Goal: Task Accomplishment & Management: Manage account settings

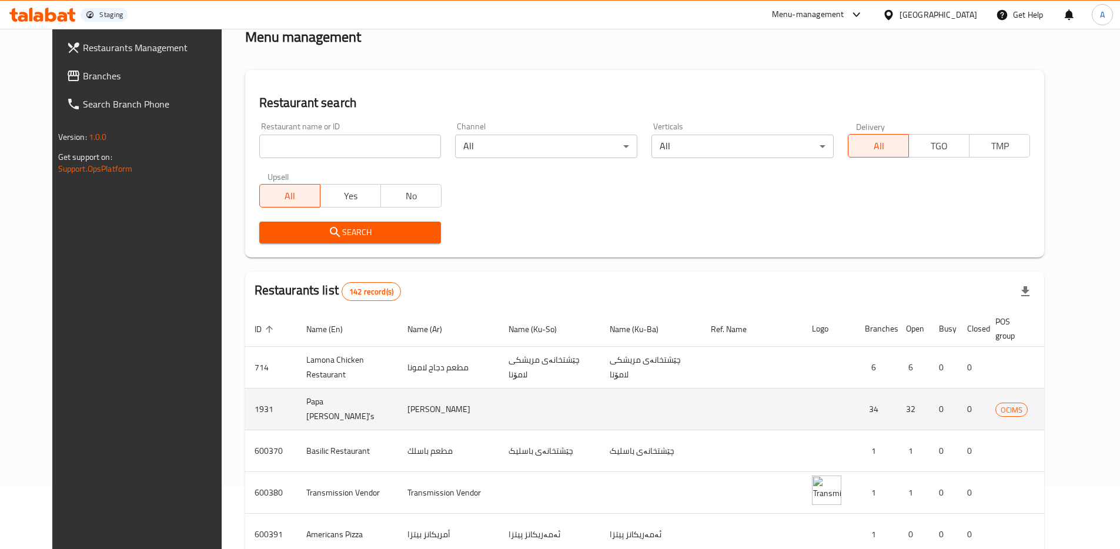
scroll to position [95, 0]
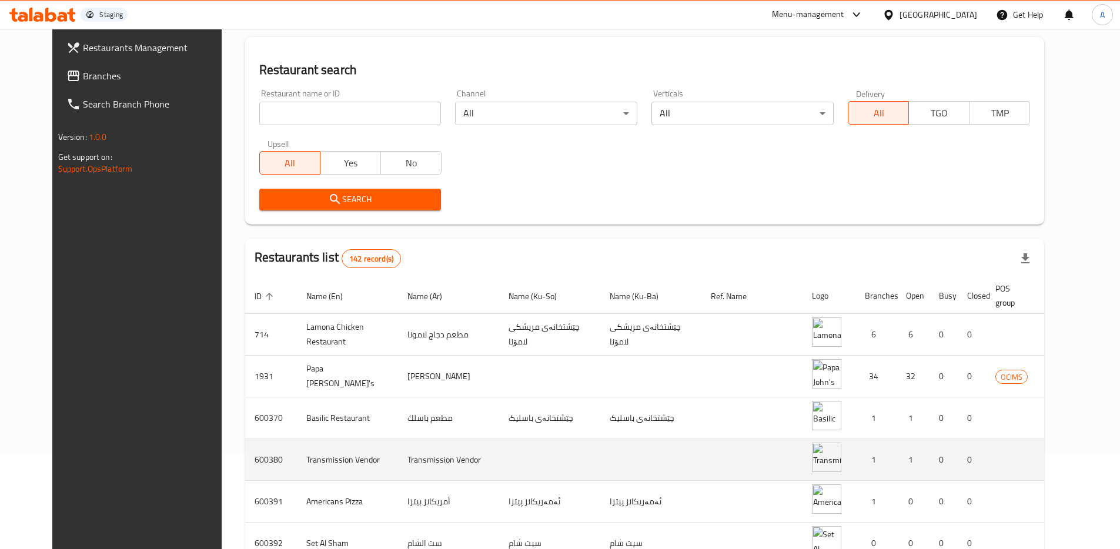
click at [1117, 453] on icon "enhanced table" at bounding box center [1124, 460] width 14 height 14
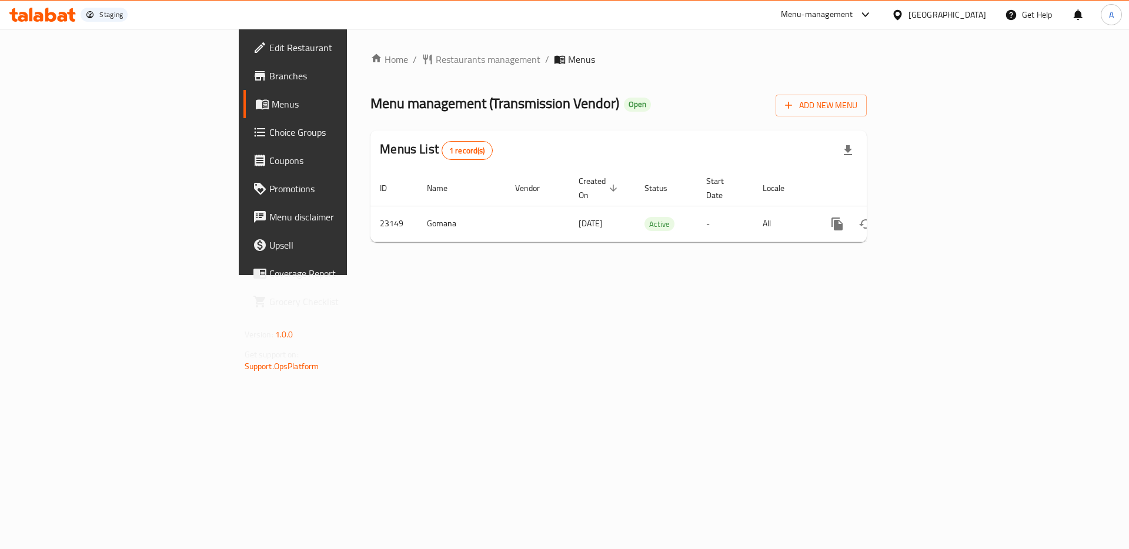
click at [890, 211] on div "Home / Restaurants management / Menus Menu management ( Transmission Vendor ) O…" at bounding box center [618, 152] width 543 height 246
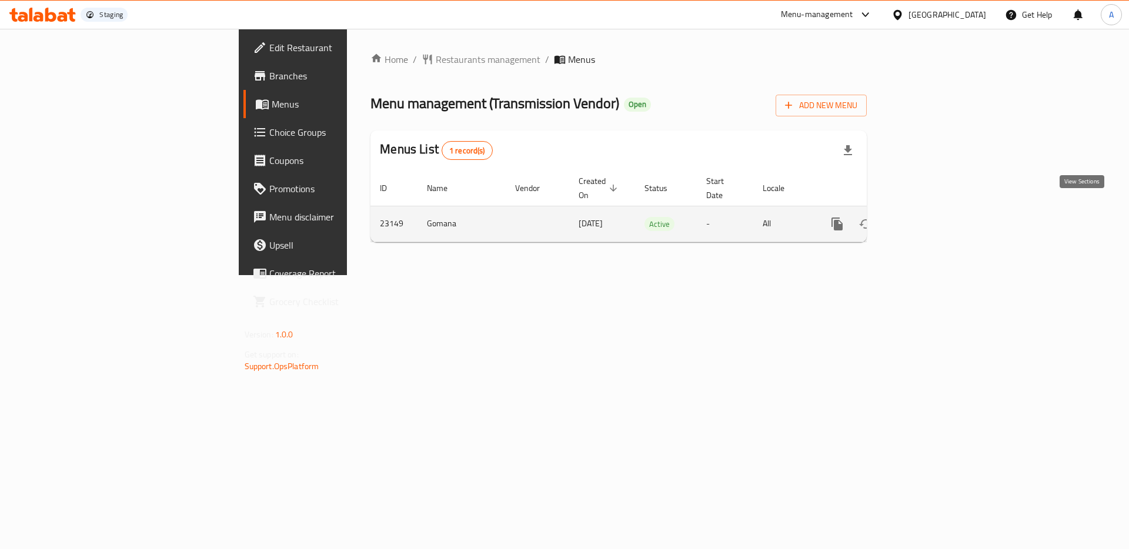
click at [929, 217] on icon "enhanced table" at bounding box center [922, 224] width 14 height 14
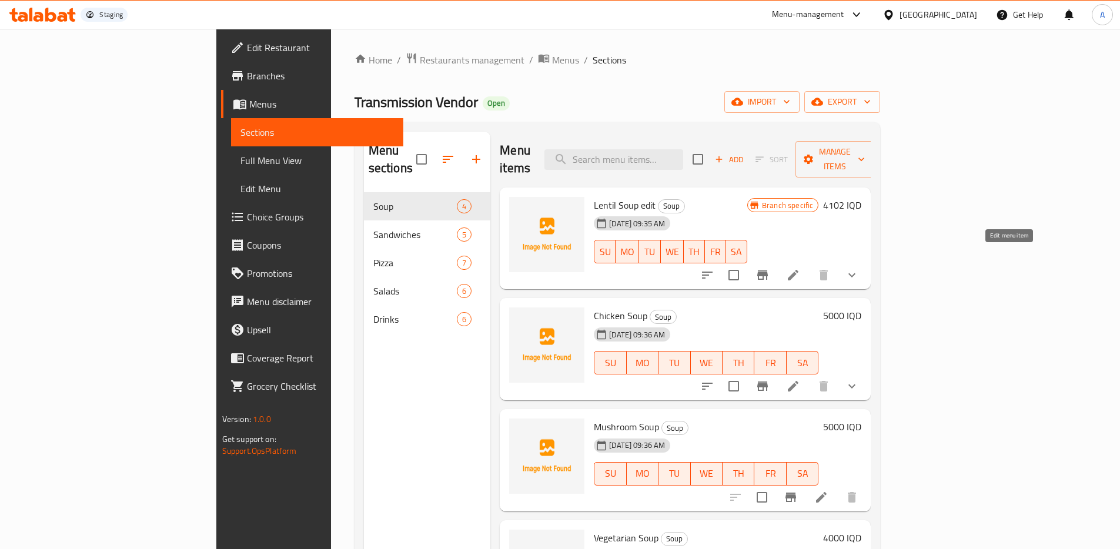
click at [800, 268] on icon at bounding box center [793, 275] width 14 height 14
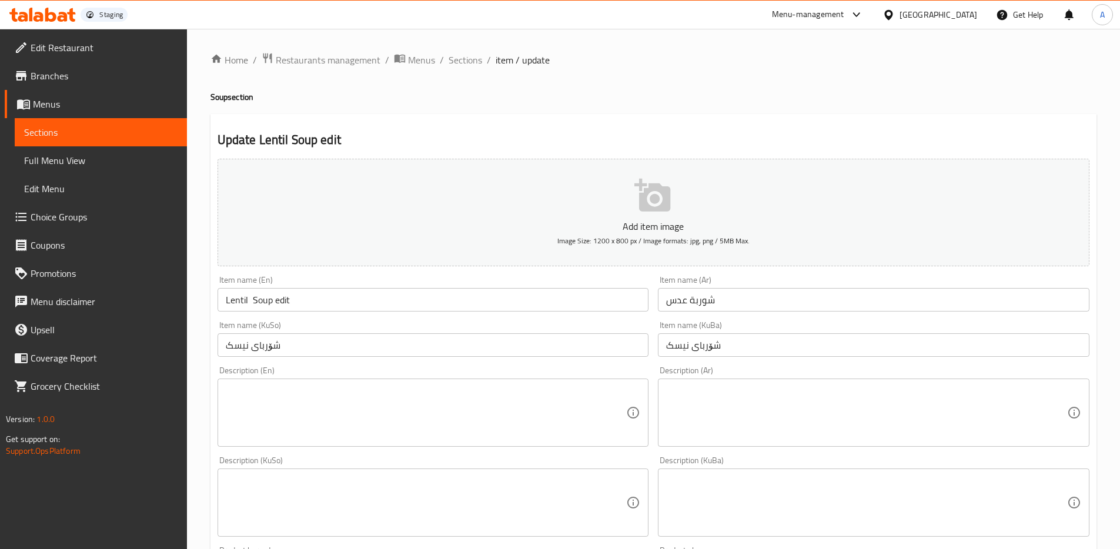
click at [310, 301] on input "Lentil Soup edit" at bounding box center [434, 300] width 432 height 24
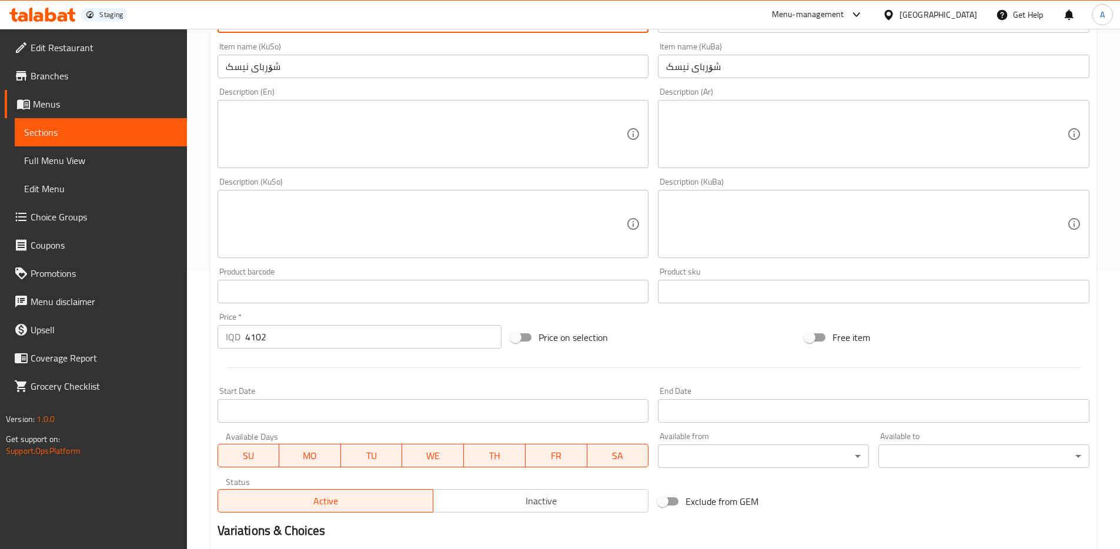
scroll to position [388, 0]
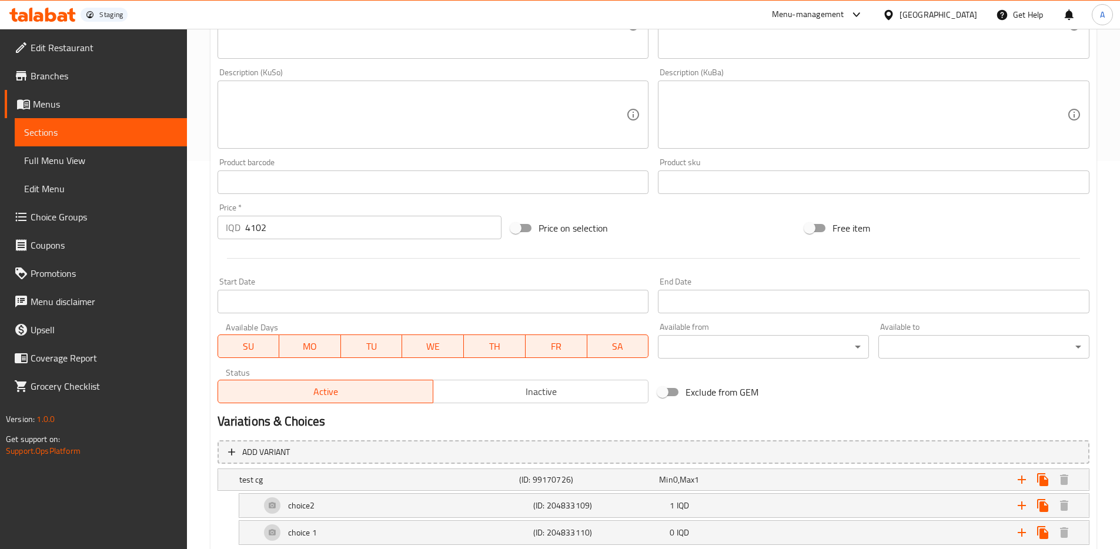
type input "Lentil Soup edit555"
drag, startPoint x: 306, startPoint y: 243, endPoint x: 312, endPoint y: 229, distance: 15.1
click at [307, 243] on div "Price   * IQD 4102 Price *" at bounding box center [360, 221] width 294 height 45
click at [312, 229] on input "4102" at bounding box center [373, 228] width 257 height 24
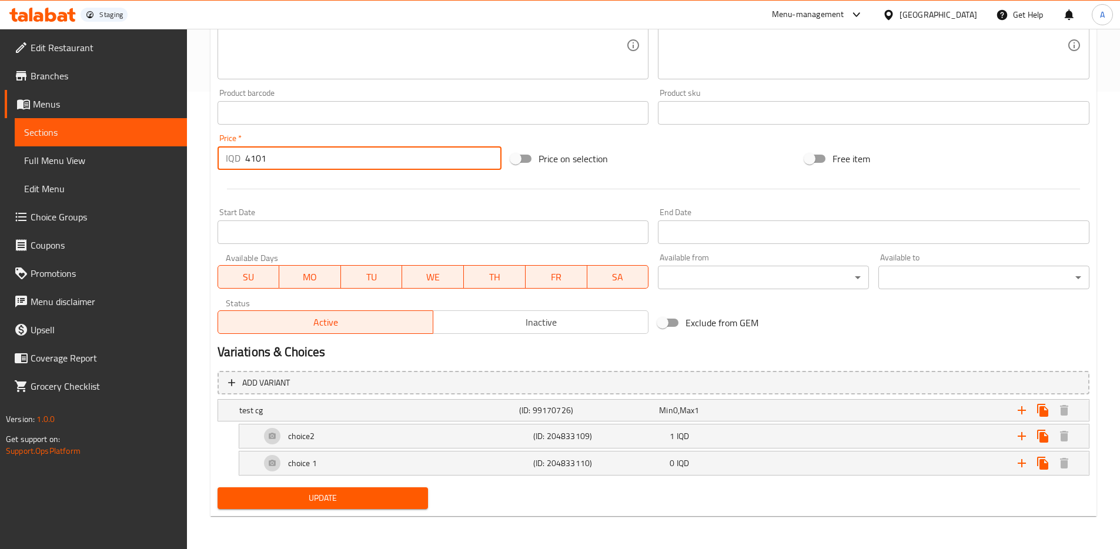
type input "4101"
click at [375, 497] on span "Update" at bounding box center [323, 498] width 192 height 15
